Goal: Information Seeking & Learning: Learn about a topic

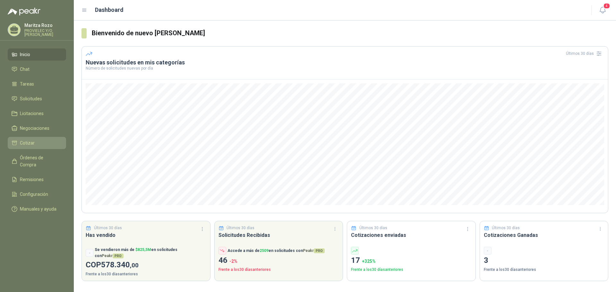
click at [39, 144] on li "Cotizar" at bounding box center [37, 143] width 51 height 7
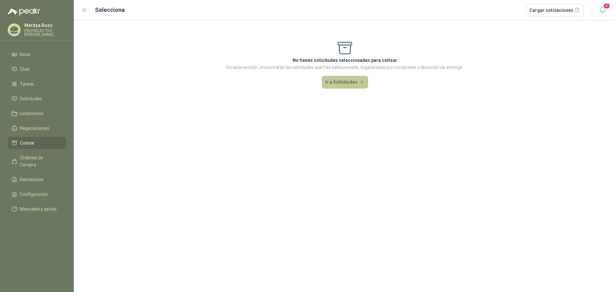
click at [342, 80] on button "Ir a Solicitudes" at bounding box center [345, 82] width 46 height 13
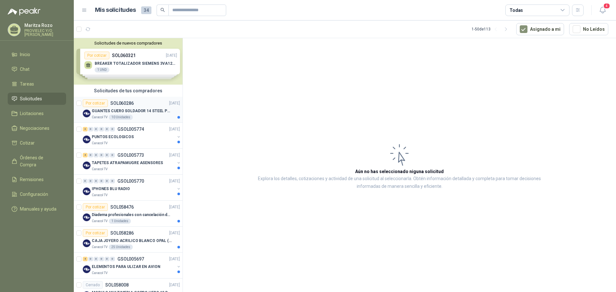
click at [126, 112] on p "GUANTES CUERO SOLDADOR 14 STEEL PRO SAFE(ADJUNTO FICHA TECNIC)" at bounding box center [132, 111] width 80 height 6
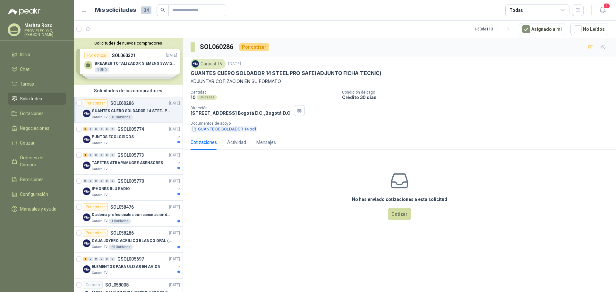
click at [231, 132] on button "GUANTE DE SOLDADOR 14.pdf" at bounding box center [224, 129] width 66 height 7
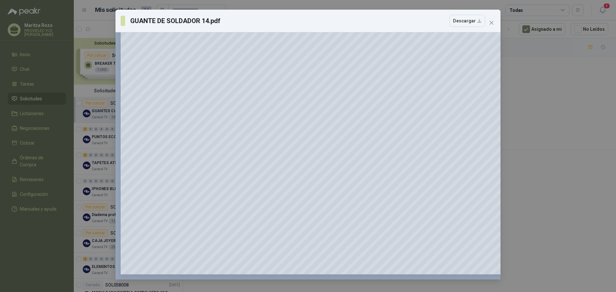
scroll to position [63, 0]
click at [492, 25] on icon "close" at bounding box center [491, 22] width 5 height 5
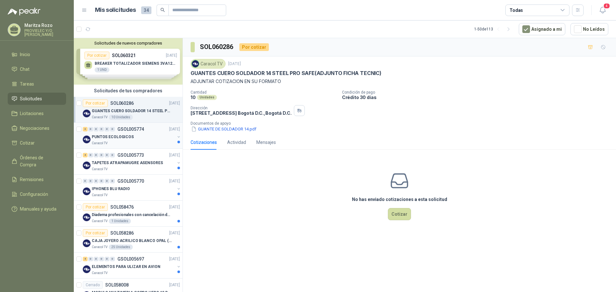
click at [117, 131] on div "3 0 0 0 0 0 GSOL005774" at bounding box center [113, 129] width 61 height 4
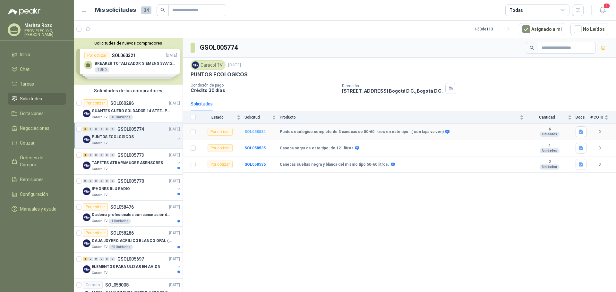
click at [251, 131] on b "SOL058534" at bounding box center [255, 132] width 21 height 4
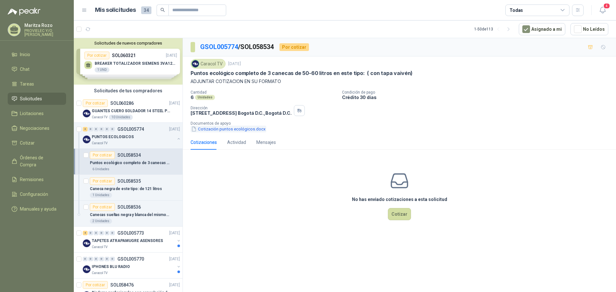
click at [233, 129] on button "Cotización puntos ecológicos.docx" at bounding box center [229, 129] width 76 height 7
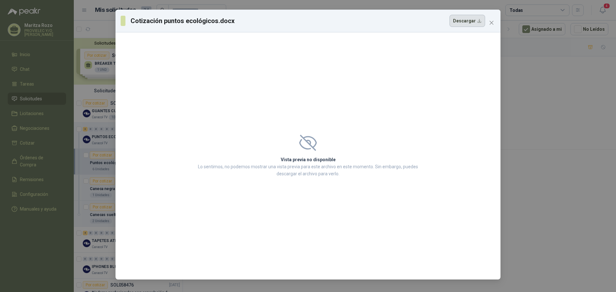
click at [472, 17] on button "Descargar" at bounding box center [468, 21] width 36 height 12
drag, startPoint x: 494, startPoint y: 21, endPoint x: 383, endPoint y: 7, distance: 111.9
click at [494, 21] on icon "close" at bounding box center [491, 22] width 5 height 5
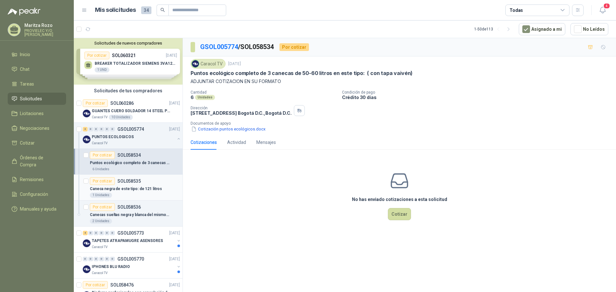
click at [128, 186] on p "Caneca negra de este tipo: de 121 litros" at bounding box center [126, 189] width 72 height 6
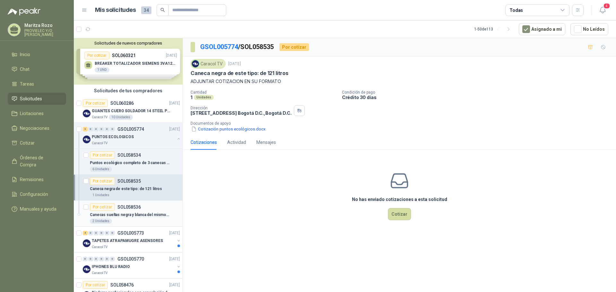
click at [139, 206] on p "SOL058536" at bounding box center [128, 207] width 23 height 4
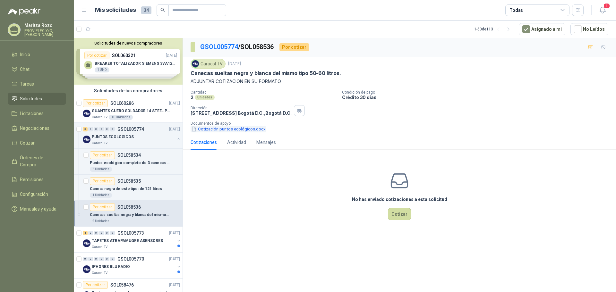
click at [222, 129] on button "Cotización puntos ecológicos.docx" at bounding box center [229, 129] width 76 height 7
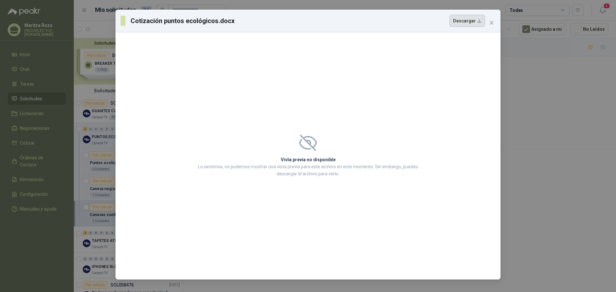
click at [468, 20] on button "Descargar" at bounding box center [468, 21] width 36 height 12
drag, startPoint x: 491, startPoint y: 24, endPoint x: 416, endPoint y: 30, distance: 75.4
click at [489, 23] on span "Close" at bounding box center [492, 22] width 10 height 5
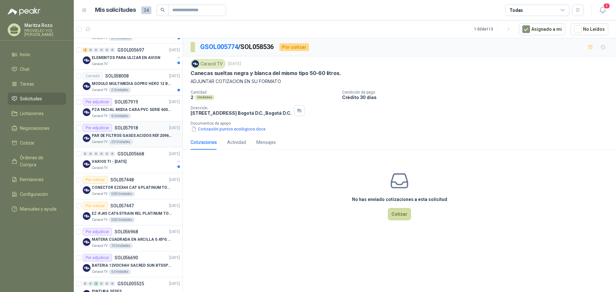
scroll to position [289, 0]
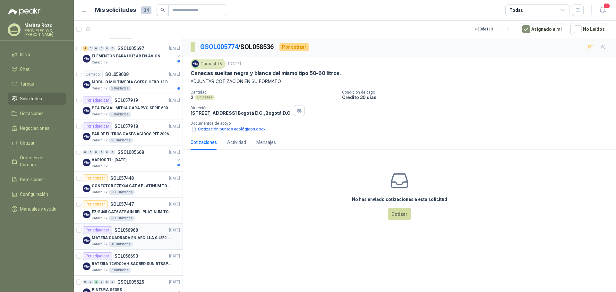
click at [127, 234] on div "Por adjudicar SOL056968" at bounding box center [110, 231] width 55 height 8
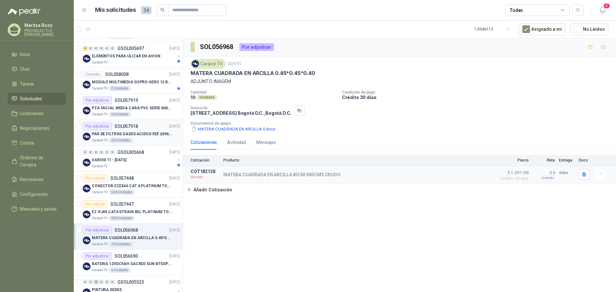
click at [123, 135] on p "PAR DE FILTROS GASES ACIDOS REF.2096 3M" at bounding box center [132, 134] width 80 height 6
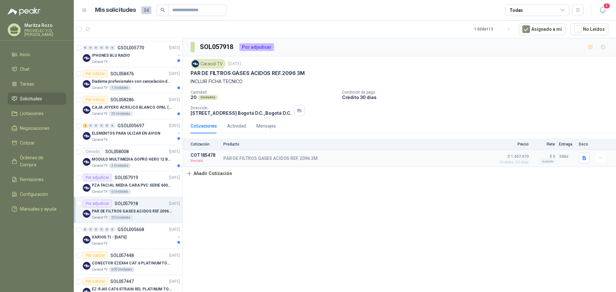
scroll to position [160, 0]
